Goal: Task Accomplishment & Management: Use online tool/utility

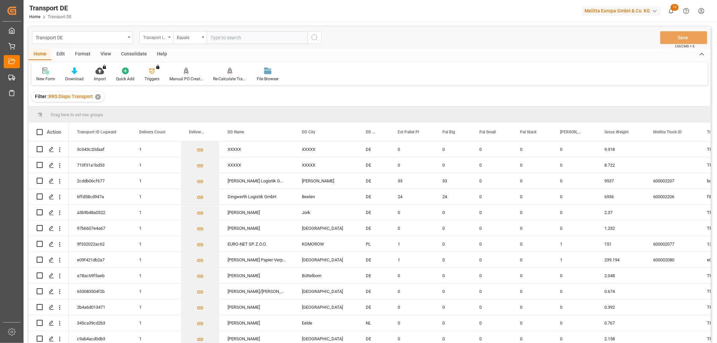
click at [159, 36] on div "Transport ID Logward" at bounding box center [154, 37] width 23 height 8
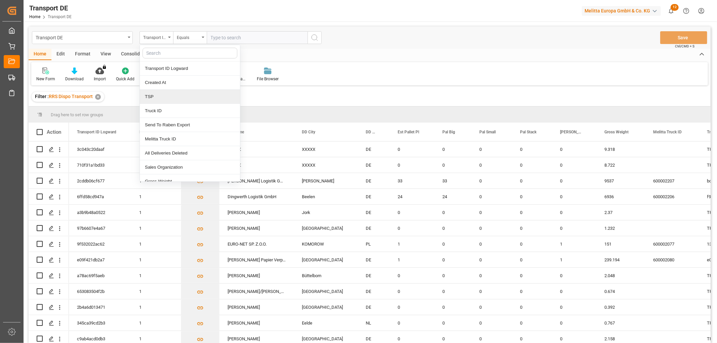
click at [165, 96] on div "TSP" at bounding box center [190, 97] width 100 height 14
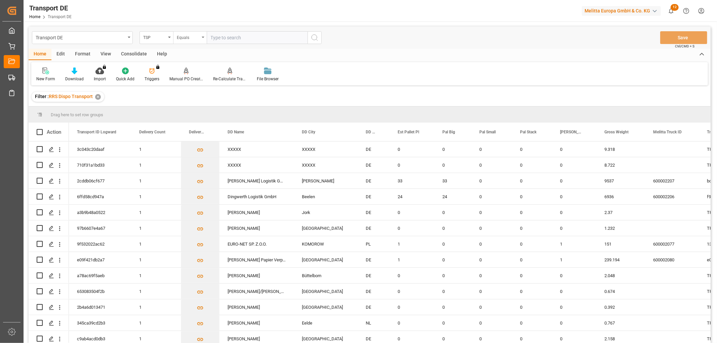
click at [184, 39] on div "Equals" at bounding box center [188, 37] width 23 height 8
click at [199, 109] on div "Starts with" at bounding box center [223, 111] width 100 height 14
click at [224, 36] on input "text" at bounding box center [257, 37] width 101 height 13
type input "Lit DE"
click at [315, 37] on icon "search button" at bounding box center [314, 38] width 8 height 8
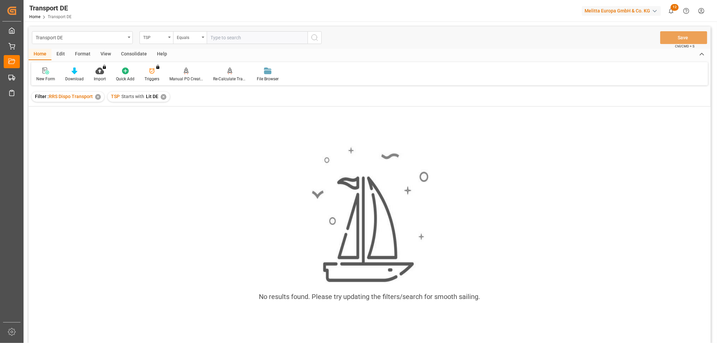
click at [162, 98] on div "✕" at bounding box center [164, 97] width 6 height 6
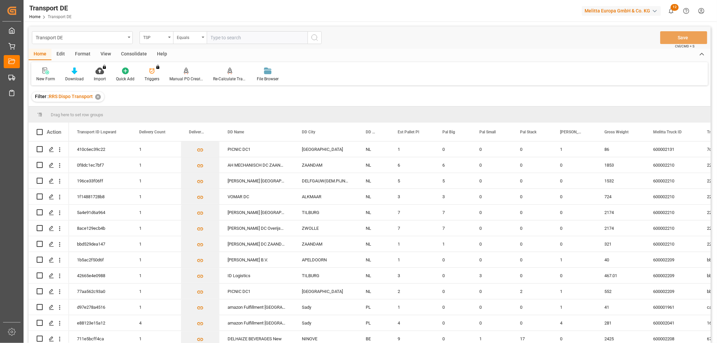
click at [131, 55] on div "Consolidate" at bounding box center [134, 54] width 36 height 11
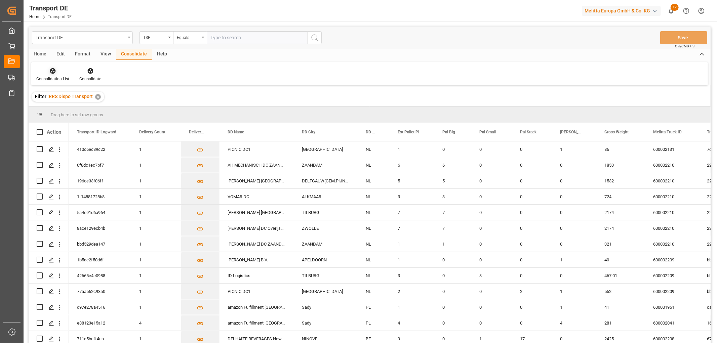
click at [51, 71] on icon at bounding box center [53, 71] width 6 height 6
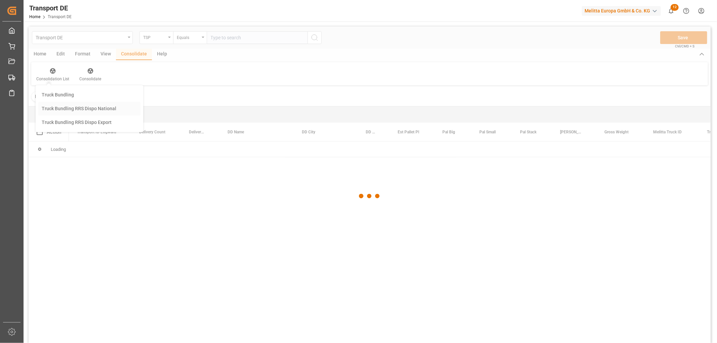
click at [64, 108] on div "Transport DE TSP Equals Save Ctrl/CMD + S Home Edit Format View Consolidate Hel…" at bounding box center [370, 194] width 682 height 334
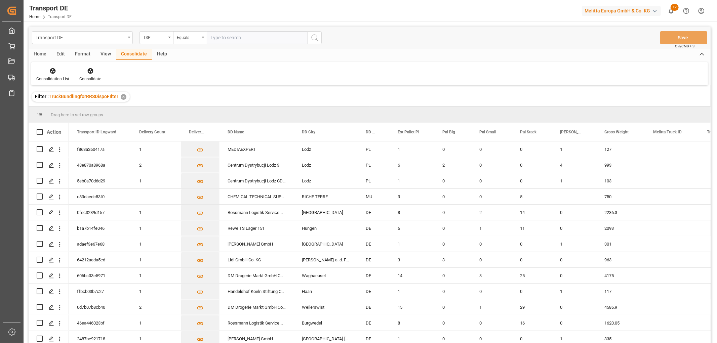
click at [152, 36] on div "TSP" at bounding box center [154, 37] width 23 height 8
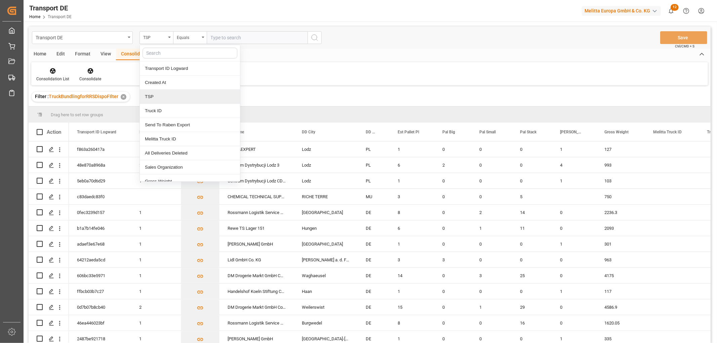
click at [158, 101] on div "TSP" at bounding box center [190, 97] width 100 height 14
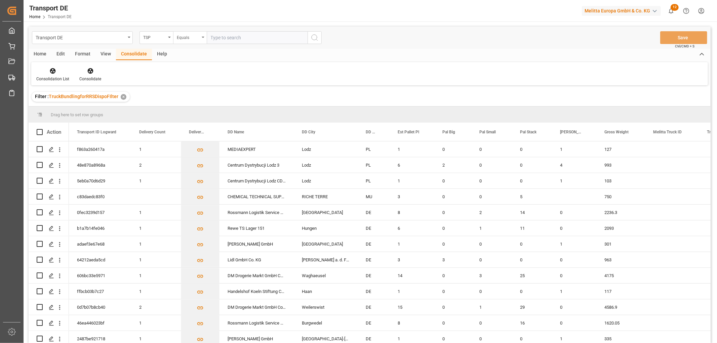
click at [187, 38] on div "Equals" at bounding box center [188, 37] width 23 height 8
click at [189, 113] on div "Starts with" at bounding box center [223, 111] width 100 height 14
click at [226, 38] on input "text" at bounding box center [257, 37] width 101 height 13
type input "Self pickup DE"
click at [313, 36] on icon "search button" at bounding box center [314, 38] width 8 height 8
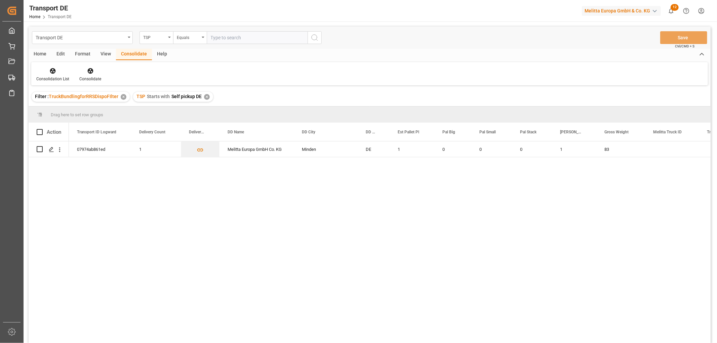
click at [207, 96] on div "✕" at bounding box center [207, 97] width 6 height 6
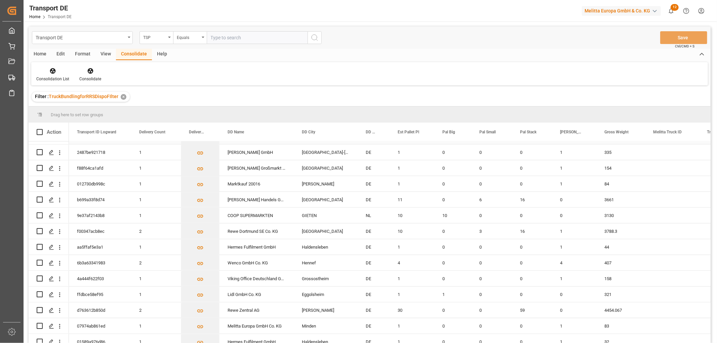
scroll to position [224, 0]
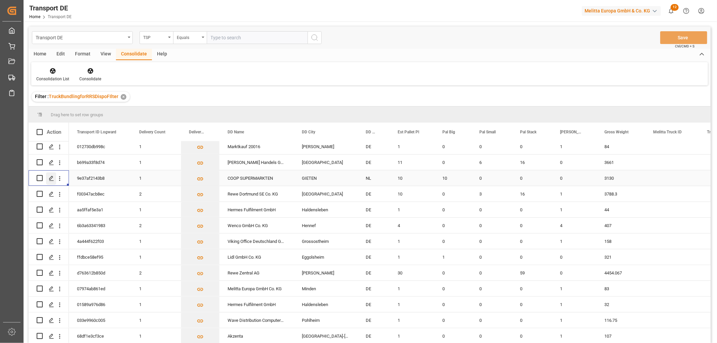
click at [49, 178] on icon "Press SPACE to select this row." at bounding box center [51, 178] width 5 height 5
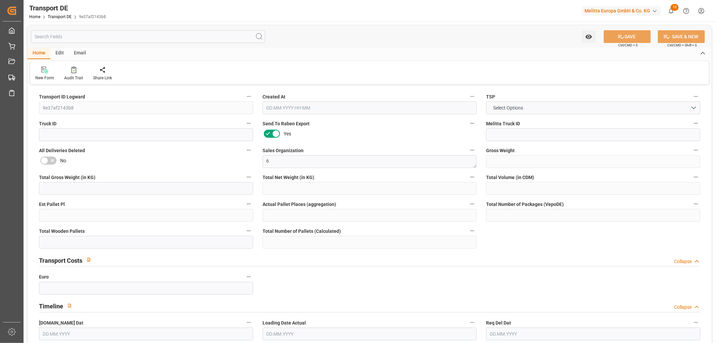
type input "3130"
type input "2875.68"
type input "2384.64"
type input "16430.4"
type input "10"
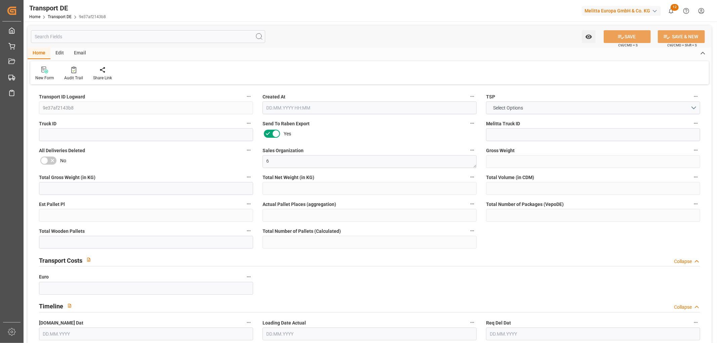
type input "0"
type input "10"
type input "0"
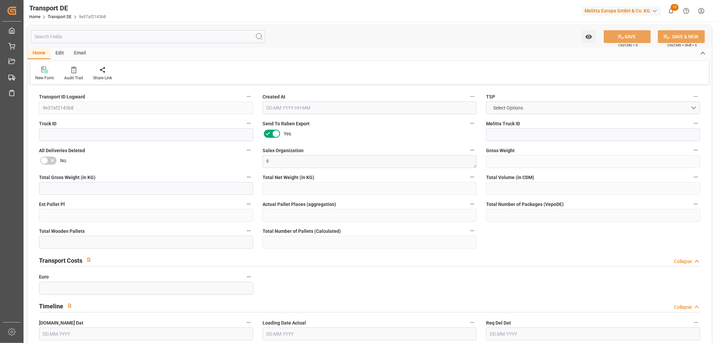
type input "94"
type input "0"
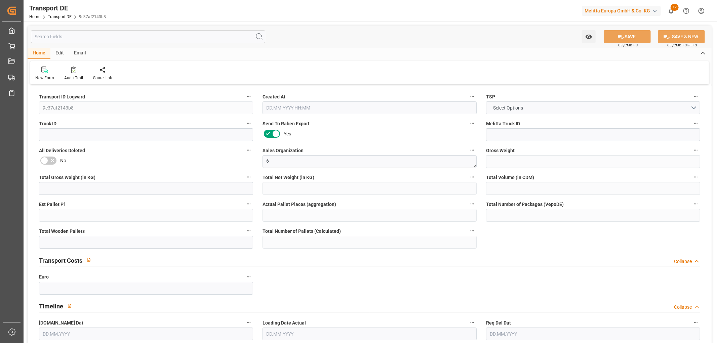
type input "0"
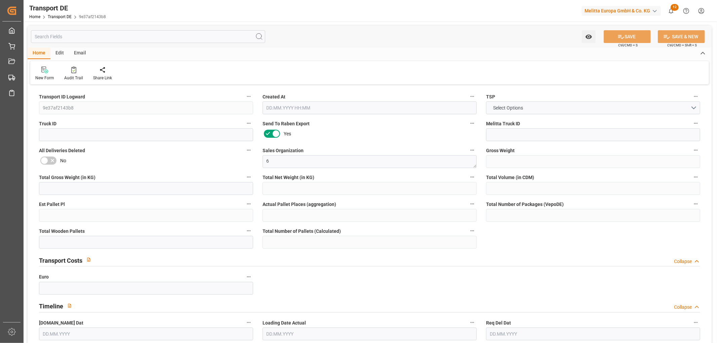
type input "0"
type input "10"
type input "0"
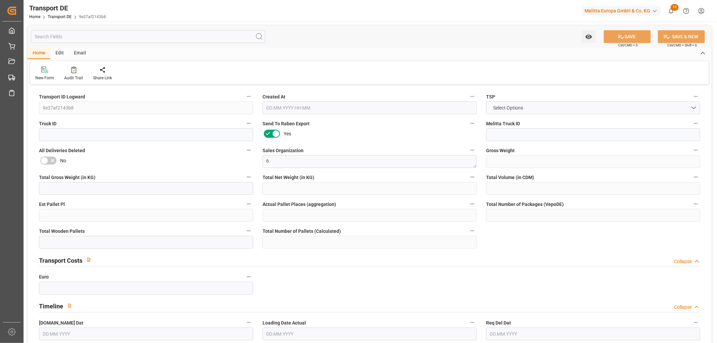
type input "0"
type input "1"
type input "0"
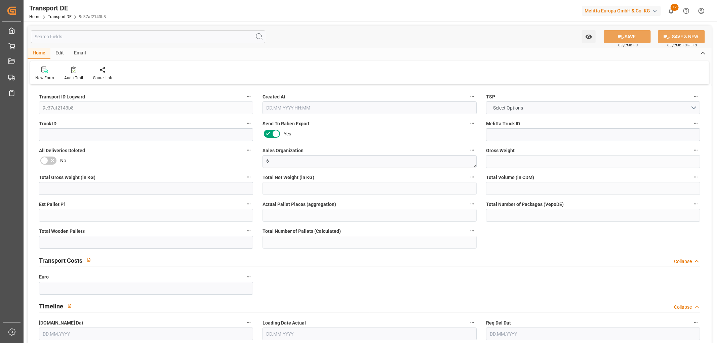
type input "720"
type input "441.3476"
type input "438.3086"
type input "[DATE] 13:06"
type input "[DATE]"
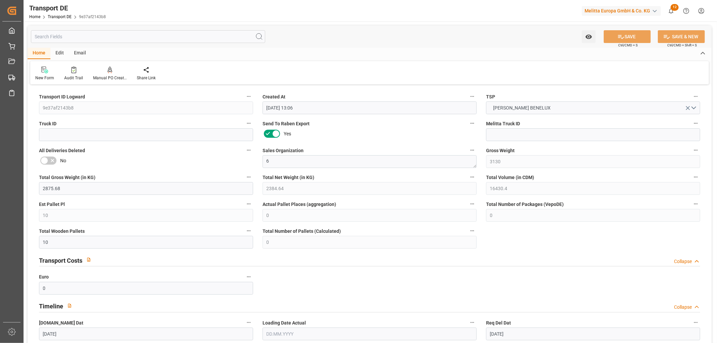
type input "[DATE]"
